Goal: Transaction & Acquisition: Purchase product/service

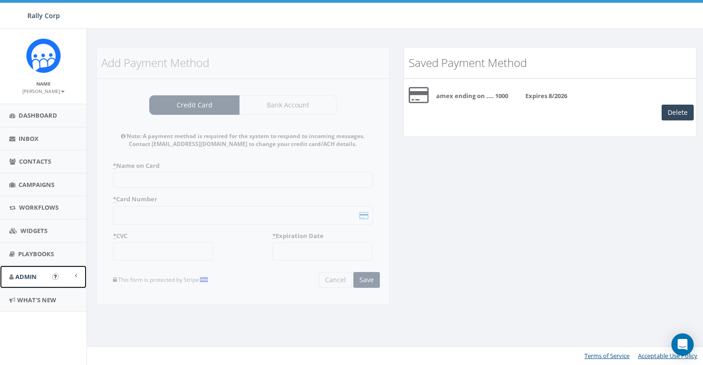
click at [44, 279] on link "Admin" at bounding box center [43, 276] width 86 height 23
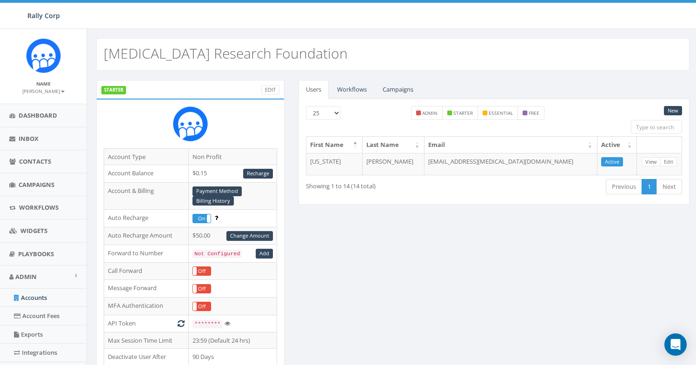
click at [149, 53] on h2 "[MEDICAL_DATA] Research Foundation" at bounding box center [226, 53] width 244 height 15
copy h2 "[MEDICAL_DATA]"
